Goal: Information Seeking & Learning: Find specific fact

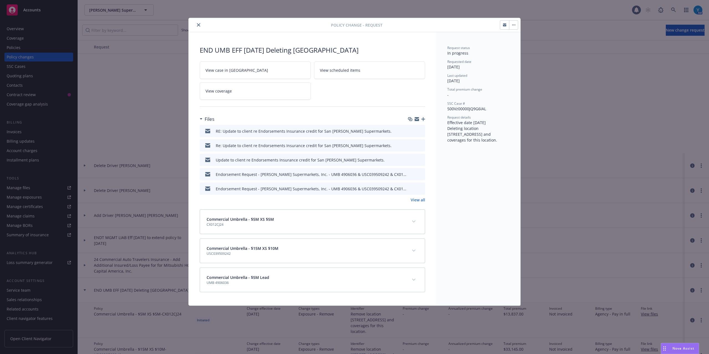
scroll to position [148, 0]
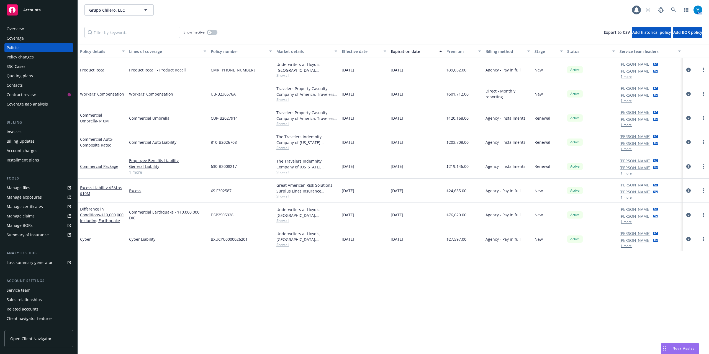
click at [689, 351] on div "Nova Assist" at bounding box center [680, 348] width 38 height 11
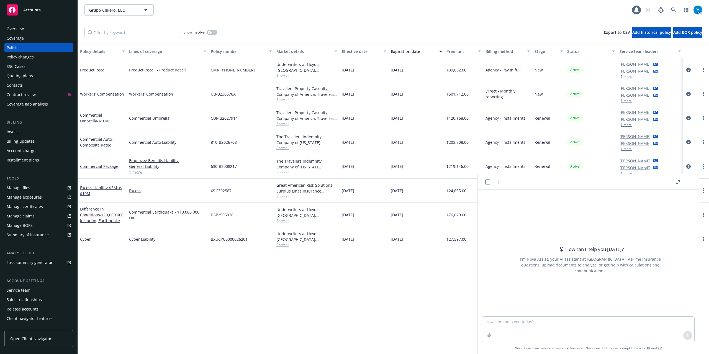
click at [649, 347] on link "BI" at bounding box center [648, 347] width 3 height 5
click at [671, 11] on icon at bounding box center [673, 9] width 5 height 5
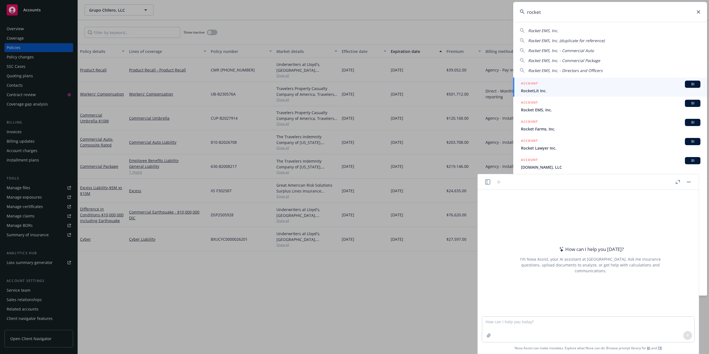
type input "rocket"
click at [699, 12] on icon at bounding box center [697, 11] width 3 height 3
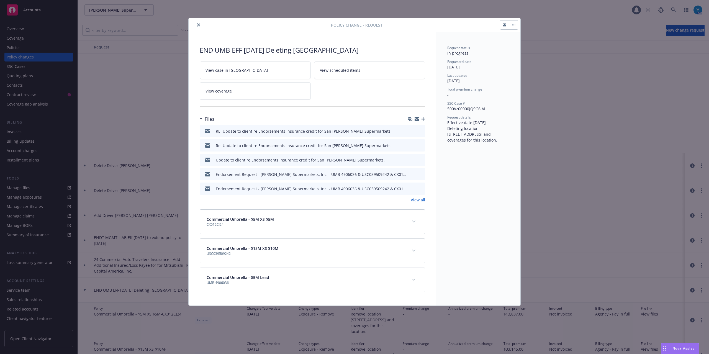
scroll to position [148, 0]
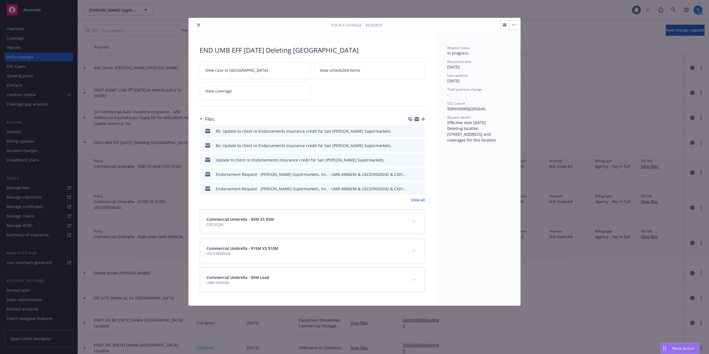
click at [197, 25] on icon "close" at bounding box center [198, 24] width 3 height 3
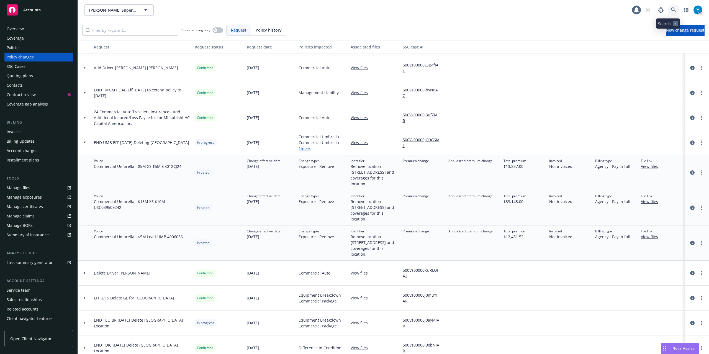
click at [671, 11] on link at bounding box center [673, 9] width 11 height 11
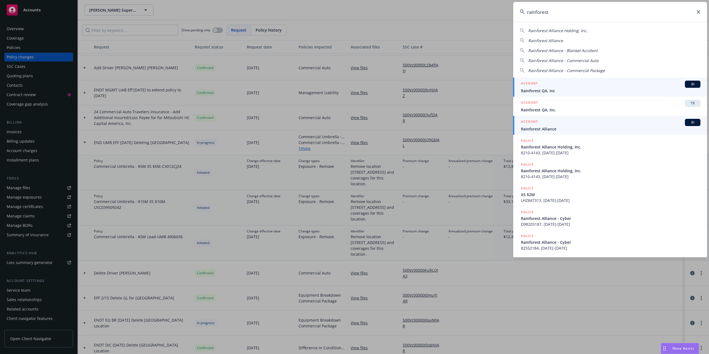
type input "rainforest"
click at [552, 133] on link "ACCOUNT BI Rainforest Alliance" at bounding box center [610, 125] width 194 height 19
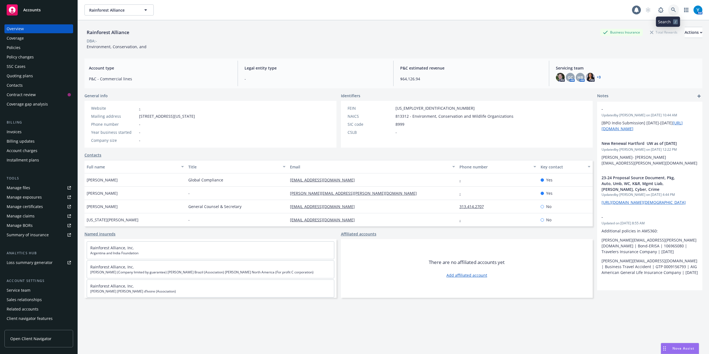
click at [668, 13] on link at bounding box center [673, 9] width 11 height 11
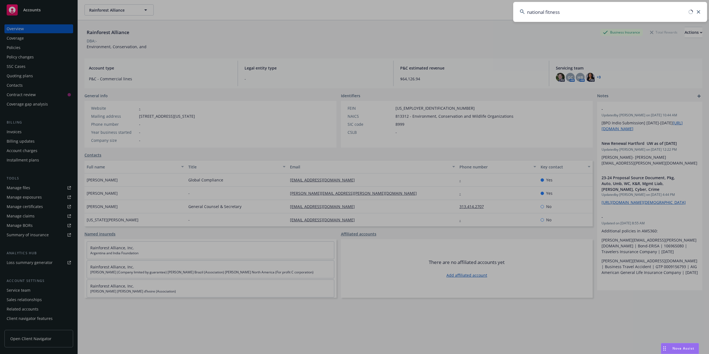
type input "national fitness"
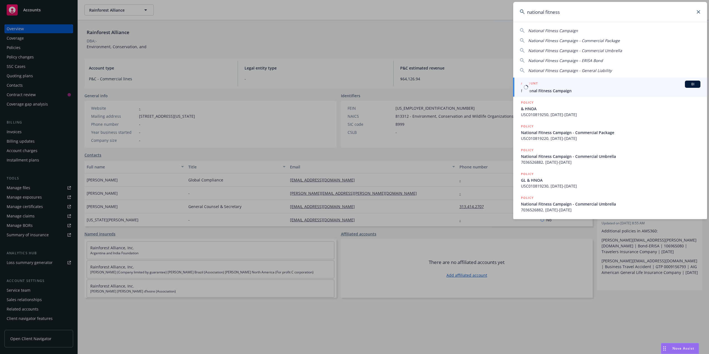
click at [548, 91] on span "National Fitness Campaign" at bounding box center [610, 91] width 179 height 6
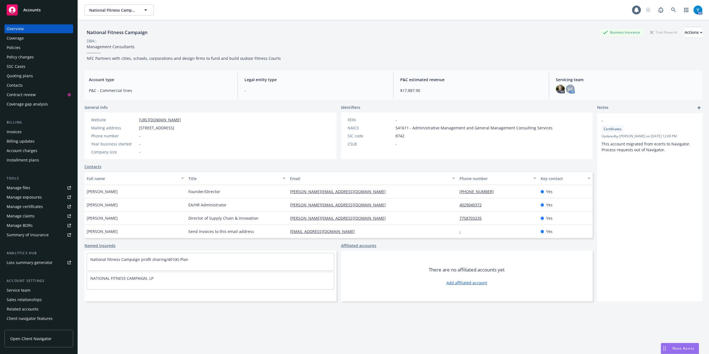
click at [20, 46] on div "Policies" at bounding box center [14, 47] width 14 height 9
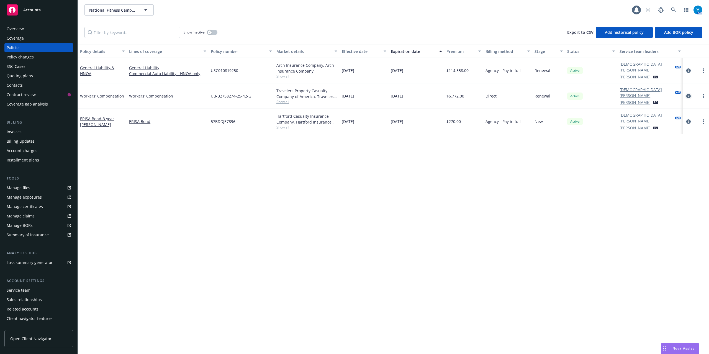
click at [688, 94] on icon "circleInformation" at bounding box center [688, 96] width 4 height 4
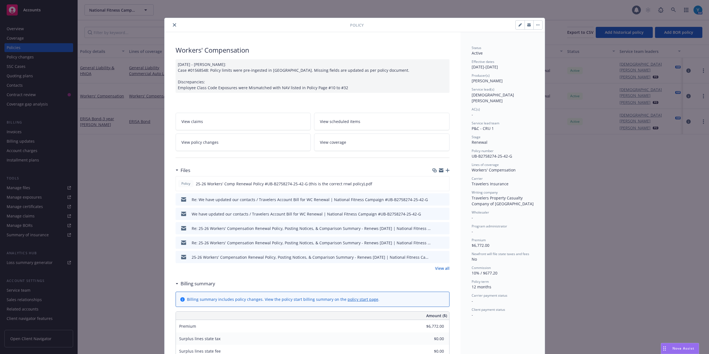
click at [440, 266] on link "View all" at bounding box center [442, 268] width 14 height 6
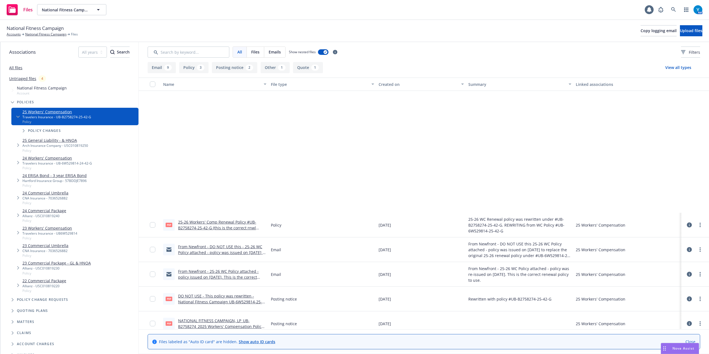
scroll to position [152, 0]
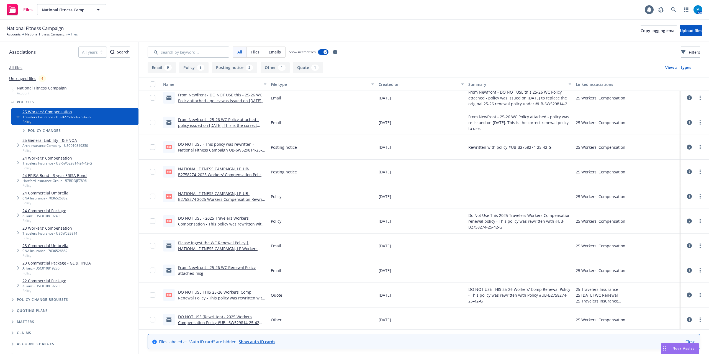
click at [223, 247] on link "Please ingest the WC Renewal Policy | NATIONAL FITNESS CAMPAIGN, LP Workers Com…" at bounding box center [217, 248] width 79 height 17
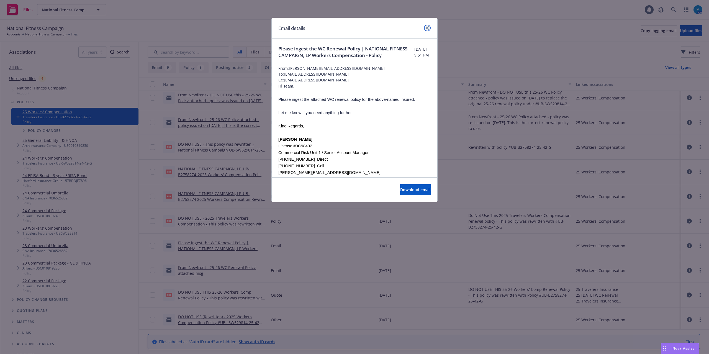
click at [426, 28] on icon "close" at bounding box center [426, 27] width 3 height 3
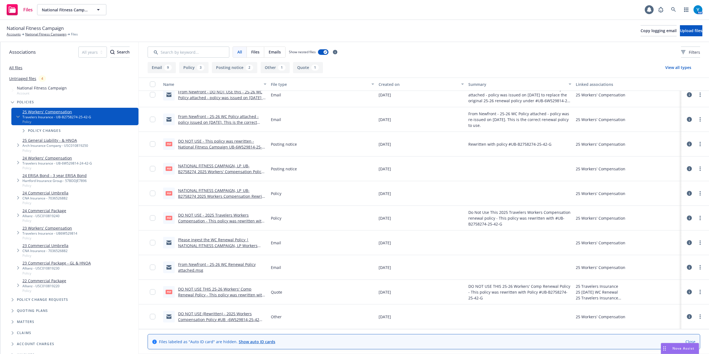
scroll to position [156, 0]
click at [224, 118] on div "From Newfront - 25-26 WC Policy attached - policy issued on 4/25/26. This is th…" at bounding box center [222, 119] width 88 height 12
click at [220, 114] on link "From Newfront - 25-26 WC Policy attached - policy issued on 4/25/26. This is th…" at bounding box center [218, 122] width 81 height 17
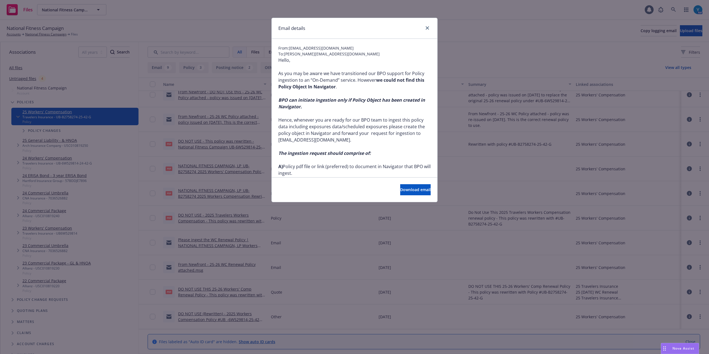
scroll to position [0, 0]
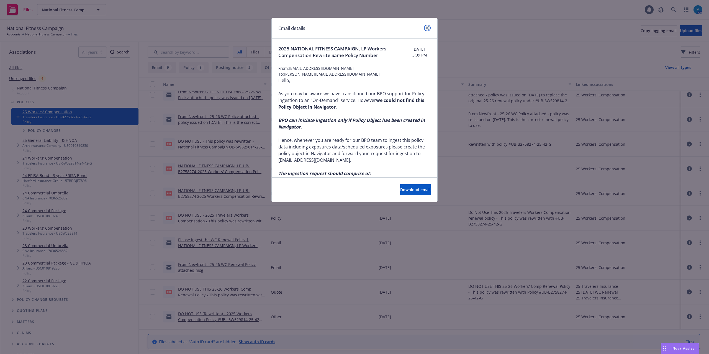
click at [428, 27] on icon "close" at bounding box center [426, 27] width 3 height 3
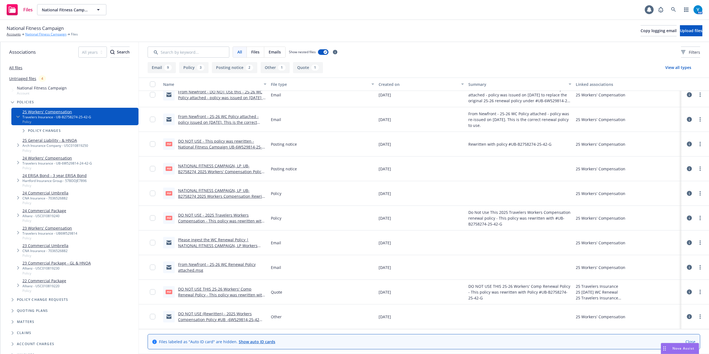
click at [55, 33] on link "National Fitness Campaign" at bounding box center [45, 34] width 41 height 5
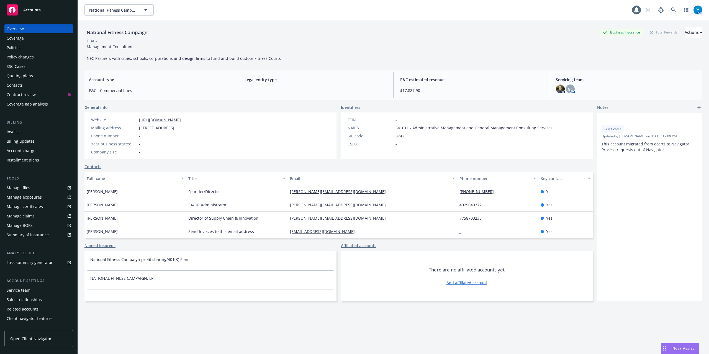
drag, startPoint x: 16, startPoint y: 29, endPoint x: 64, endPoint y: 27, distance: 48.2
click at [16, 29] on div "Overview" at bounding box center [15, 28] width 17 height 9
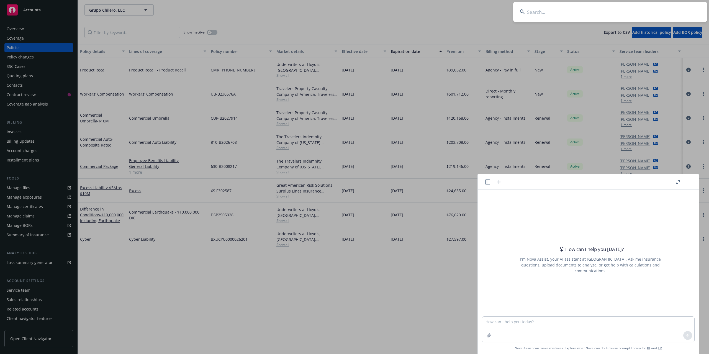
click at [627, 9] on input at bounding box center [610, 12] width 194 height 20
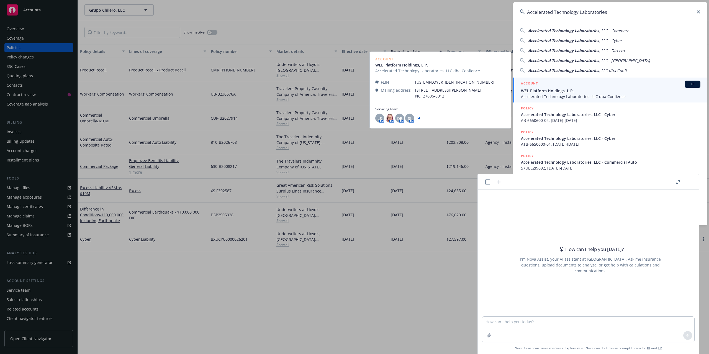
type input "Accelerated Technology Laboratories"
click at [630, 88] on span "WEL Platform Holdings, L.P." at bounding box center [610, 91] width 179 height 6
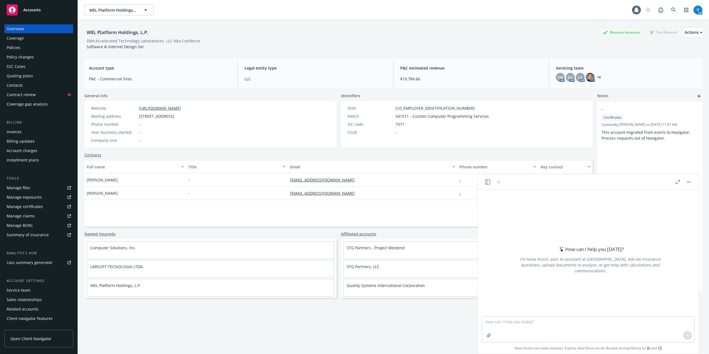
click at [31, 49] on div "Policies" at bounding box center [39, 47] width 64 height 9
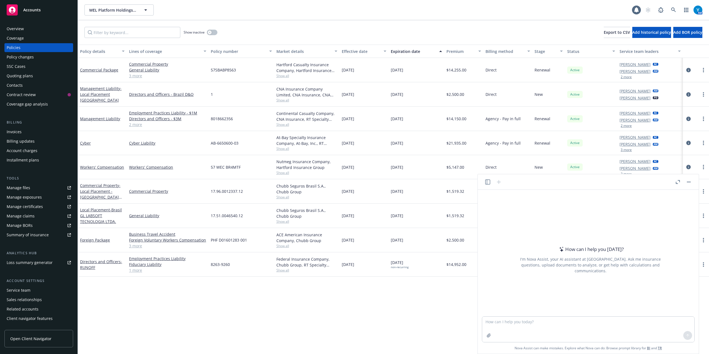
click at [688, 182] on rect "button" at bounding box center [688, 182] width 4 height 1
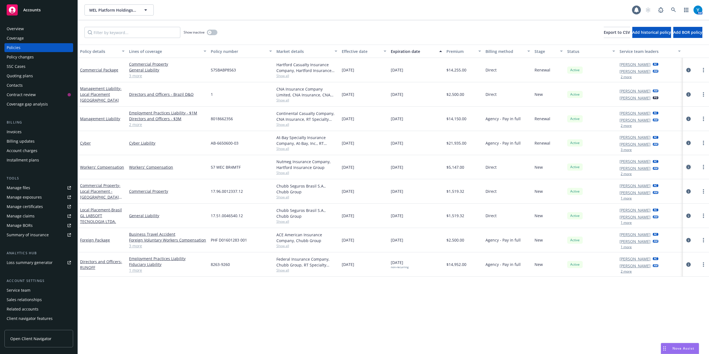
click at [686, 169] on link "circleInformation" at bounding box center [688, 167] width 7 height 7
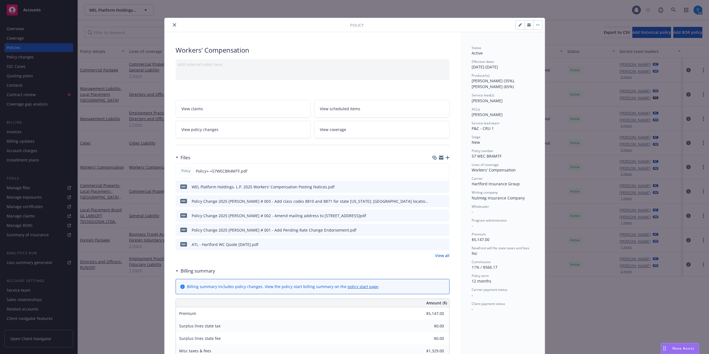
click at [443, 199] on icon "preview file" at bounding box center [443, 201] width 5 height 4
click at [440, 255] on link "View all" at bounding box center [442, 255] width 14 height 6
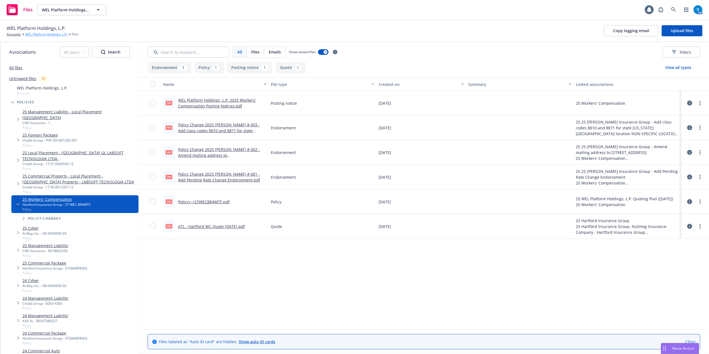
click at [43, 33] on link "WEL Platform Holdings, L.P." at bounding box center [46, 34] width 42 height 5
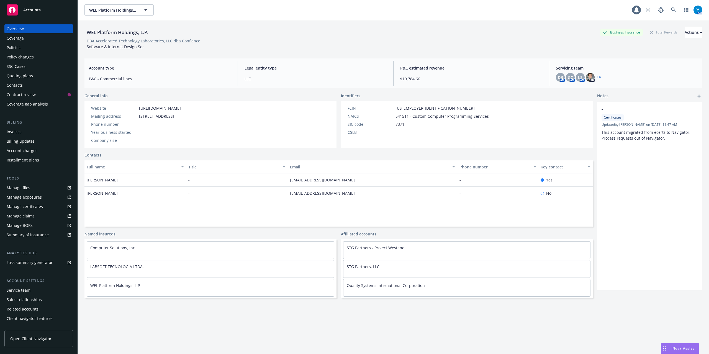
click at [21, 188] on div "Manage files" at bounding box center [19, 187] width 24 height 9
drag, startPoint x: 26, startPoint y: 45, endPoint x: 61, endPoint y: 48, distance: 35.3
click at [26, 45] on div "Policies" at bounding box center [39, 47] width 64 height 9
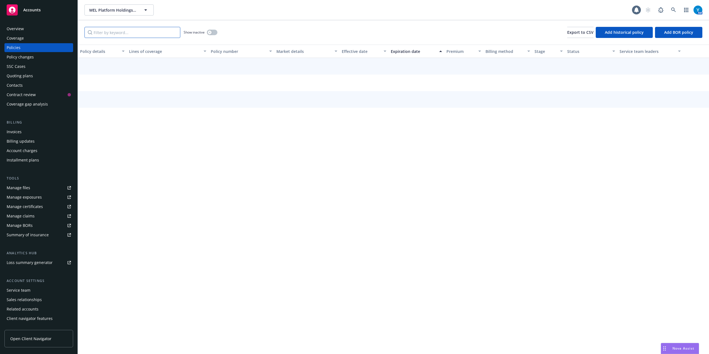
click at [136, 35] on input "Filter by keyword..." at bounding box center [132, 32] width 96 height 11
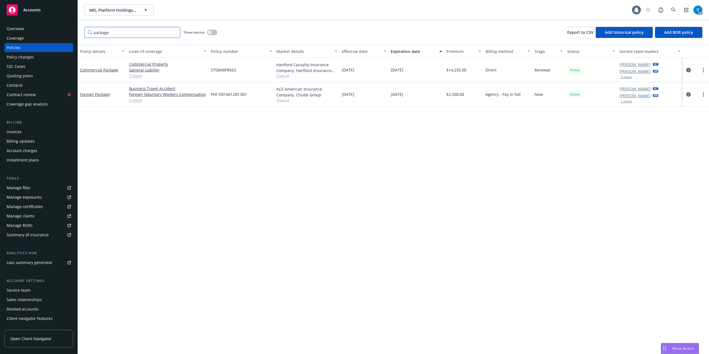
type input "package"
click at [686, 69] on icon "circleInformation" at bounding box center [688, 70] width 4 height 4
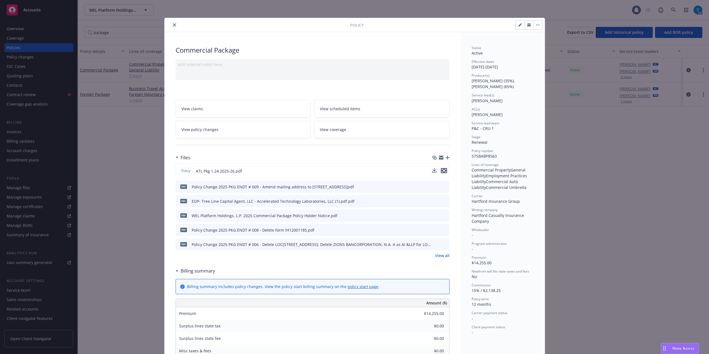
click at [443, 170] on icon "preview file" at bounding box center [443, 171] width 5 height 4
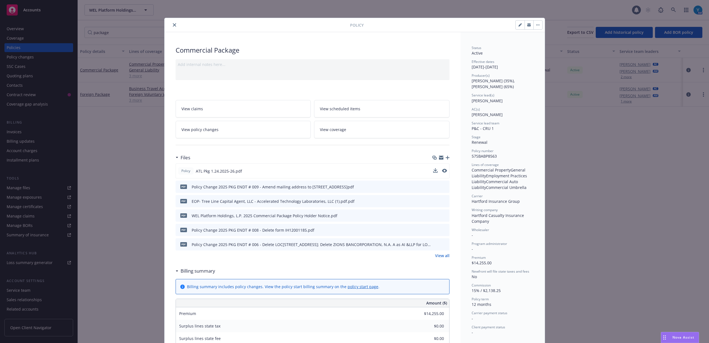
click at [173, 27] on icon "close" at bounding box center [174, 24] width 3 height 3
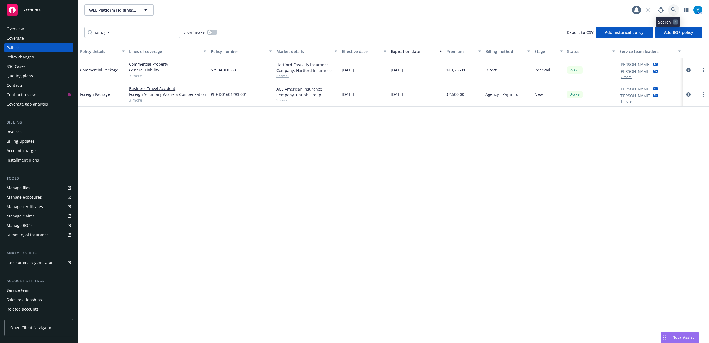
click at [671, 10] on icon at bounding box center [673, 9] width 5 height 5
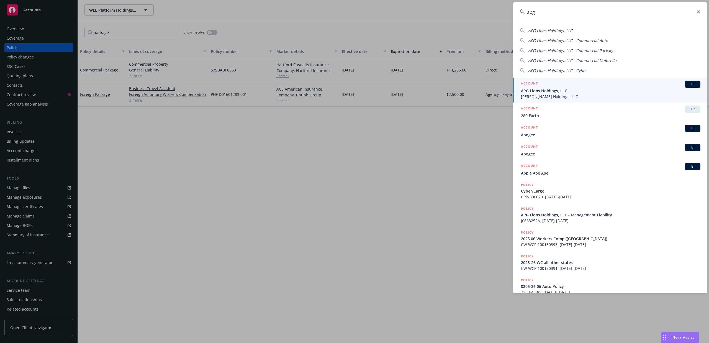
type input "apg"
click at [564, 89] on span "APG Lions Holdings, LLC" at bounding box center [610, 91] width 179 height 6
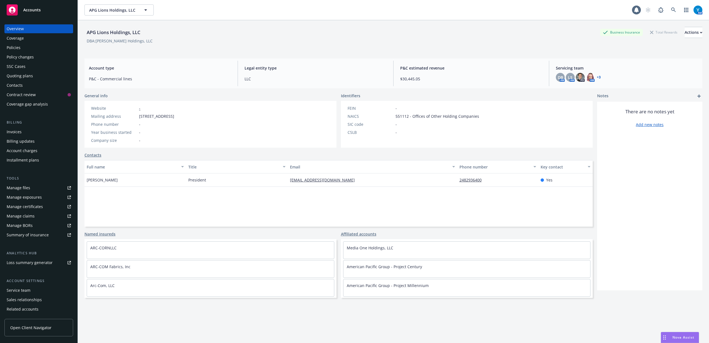
click at [24, 50] on div "Policies" at bounding box center [39, 47] width 64 height 9
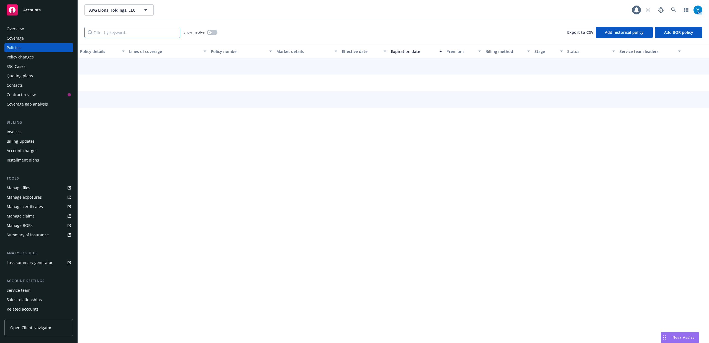
click at [112, 31] on input "Filter by keyword..." at bounding box center [132, 32] width 96 height 11
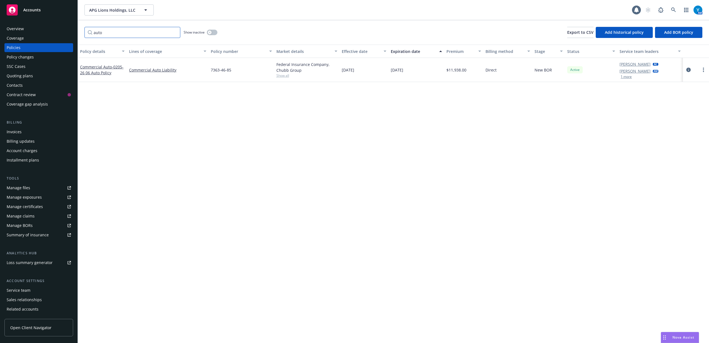
type input "auto"
click at [624, 77] on button "1 more" at bounding box center [625, 76] width 11 height 3
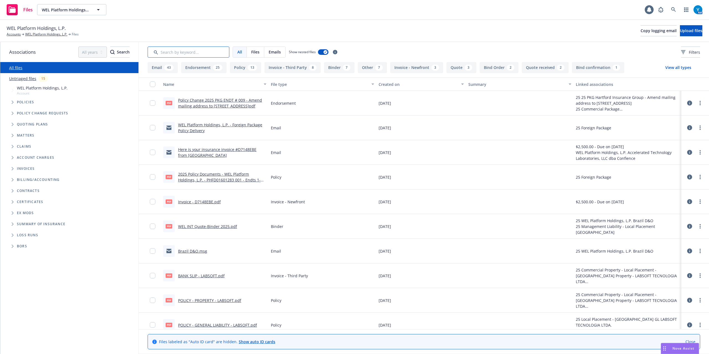
click at [199, 51] on input "Search by keyword..." at bounding box center [189, 51] width 82 height 11
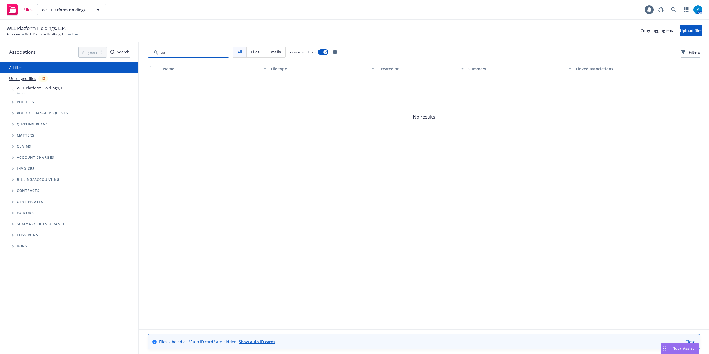
type input "p"
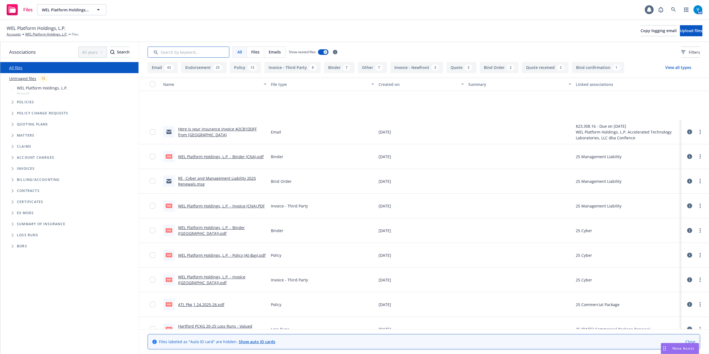
scroll to position [2066, 0]
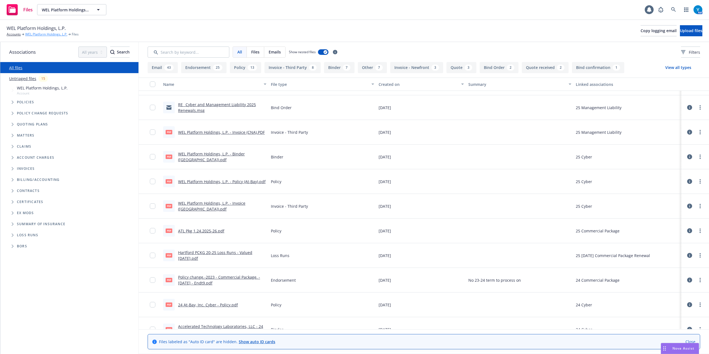
click at [42, 32] on link "WEL Platform Holdings, L.P." at bounding box center [46, 34] width 42 height 5
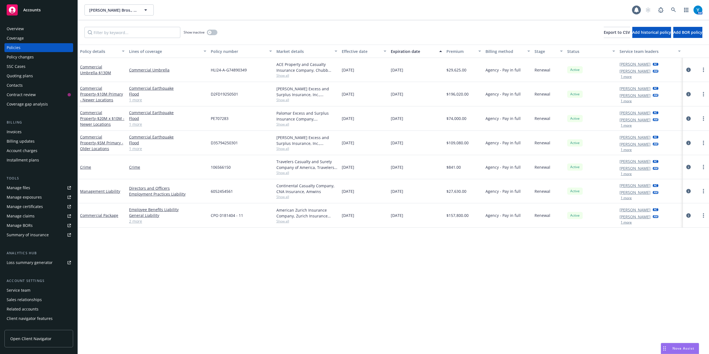
click at [30, 26] on div "Overview" at bounding box center [39, 28] width 64 height 9
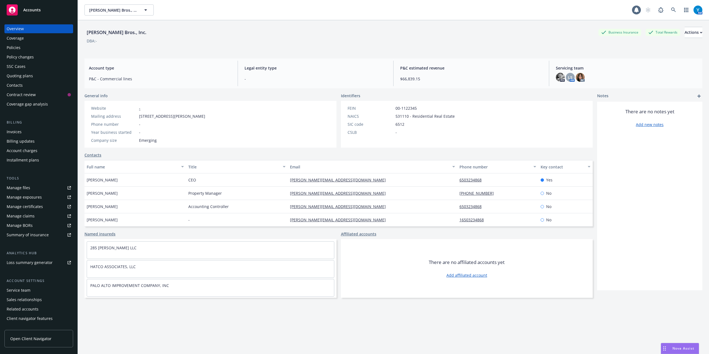
click at [645, 123] on link "Add new notes" at bounding box center [649, 124] width 28 height 6
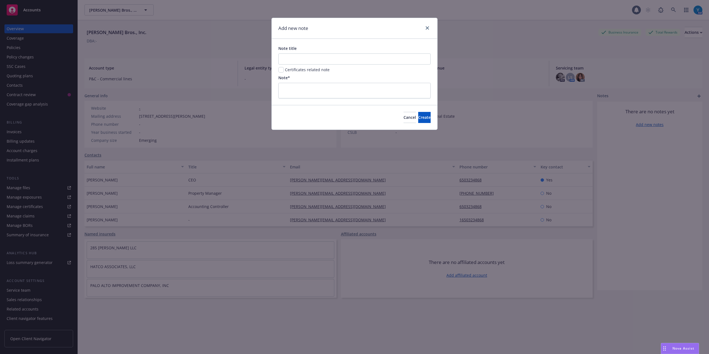
click at [297, 81] on div "Note*" at bounding box center [354, 87] width 152 height 24
click at [300, 85] on textarea at bounding box center [354, 90] width 152 height 15
type textarea "x"
type textarea "p"
type textarea "x"
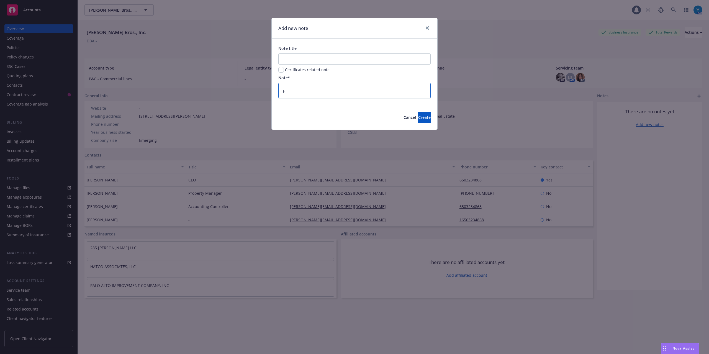
type textarea "pc"
type textarea "x"
type textarea "pcr"
type textarea "x"
type textarea "pcre"
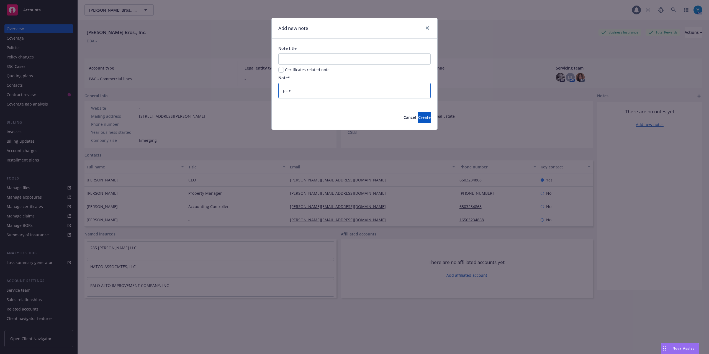
type textarea "x"
type textarea "pcreq"
type textarea "x"
type textarea "pcreqt"
type textarea "x"
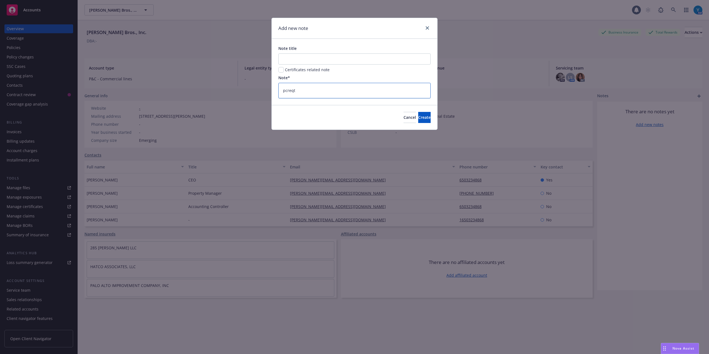
type textarea "pcreqto"
type textarea "x"
type textarea "pcreqtob"
type textarea "x"
type textarea "pcreqtobp"
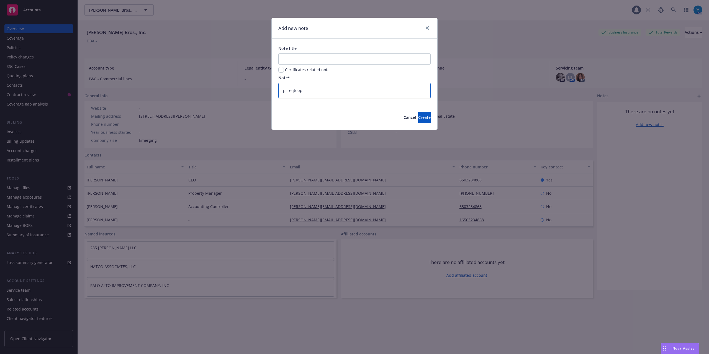
type textarea "x"
type textarea "pcreqtobpo"
drag, startPoint x: 340, startPoint y: 93, endPoint x: 210, endPoint y: 94, distance: 130.6
click at [210, 94] on div "Add new note Note title Certificates related note Note* pcreqtobpo Cancel Create" at bounding box center [354, 177] width 709 height 354
type textarea "x"
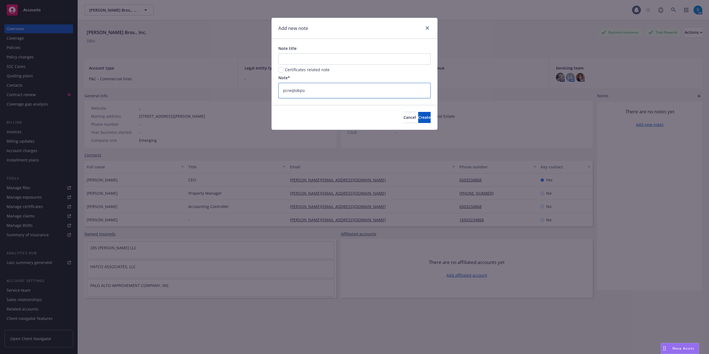
type textarea "p"
type textarea "x"
type textarea "pr"
type textarea "x"
type textarea "p"
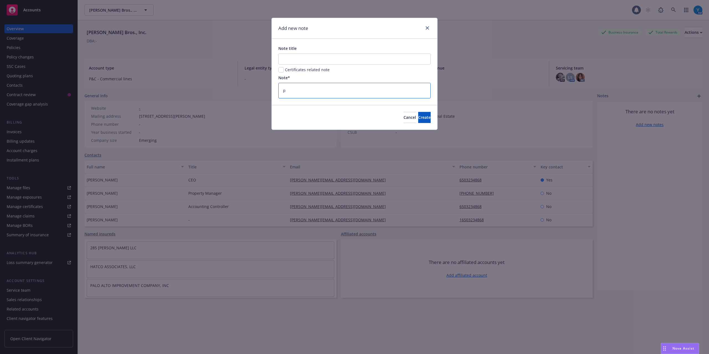
type textarea "x"
type textarea "pc"
type textarea "x"
type textarea "pcr"
type textarea "x"
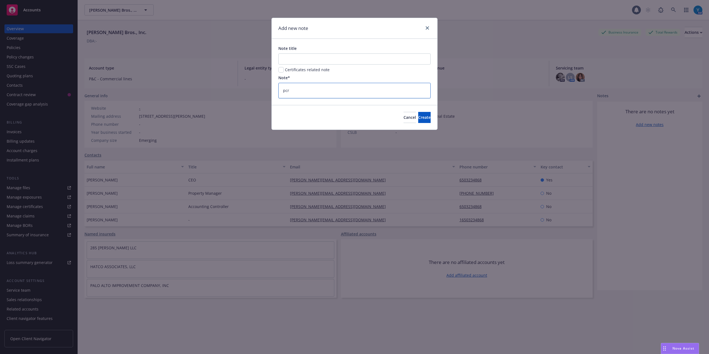
type textarea "pcre"
type textarea "x"
type textarea "pcreq"
type textarea "x"
type textarea "pcreqt"
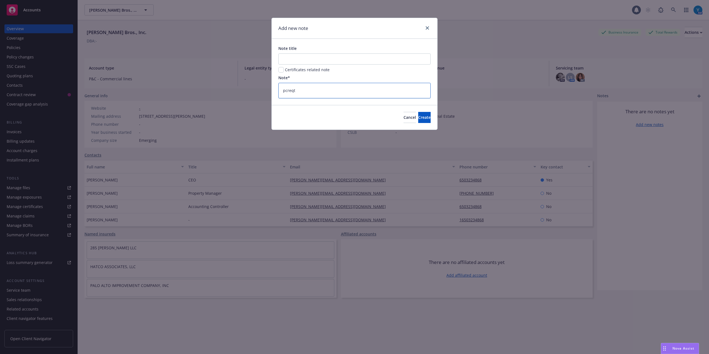
type textarea "x"
type textarea "pcreqto"
type textarea "x"
type textarea "pcreqtob"
type textarea "x"
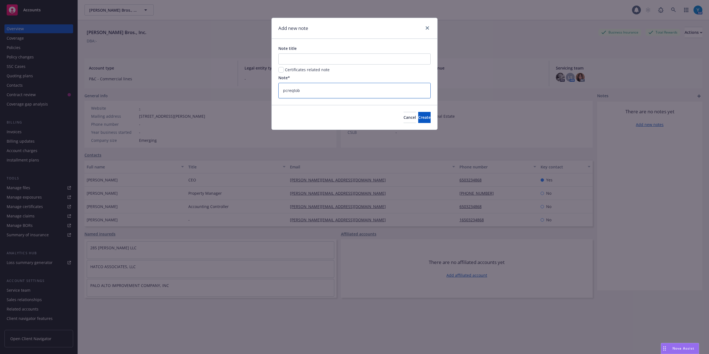
type textarea "pcreqtobp"
type textarea "x"
type textarea "pcreqtobpo"
click at [403, 117] on span "Cancel" at bounding box center [409, 117] width 12 height 5
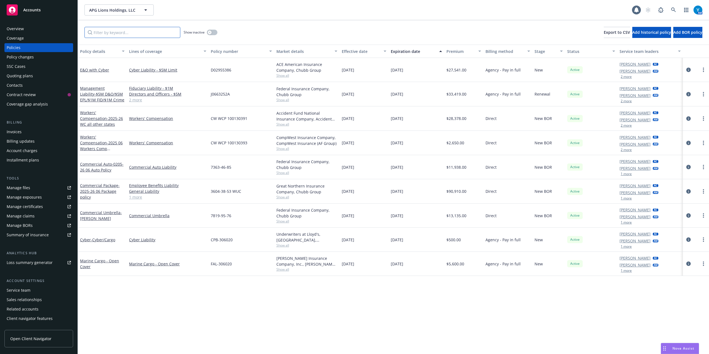
click at [121, 32] on input "Filter by keyword..." at bounding box center [132, 32] width 96 height 11
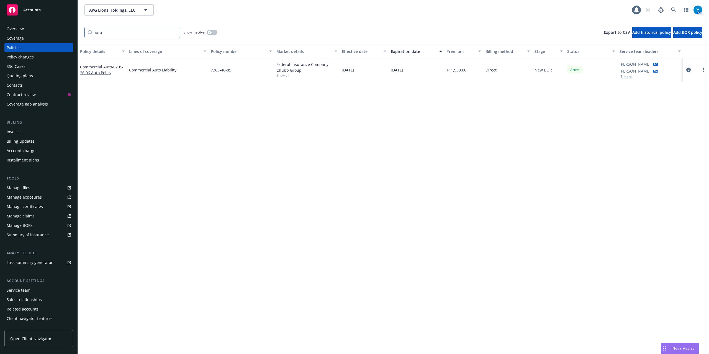
type input "auto"
click at [215, 32] on button "button" at bounding box center [212, 33] width 11 height 6
